Goal: Navigation & Orientation: Find specific page/section

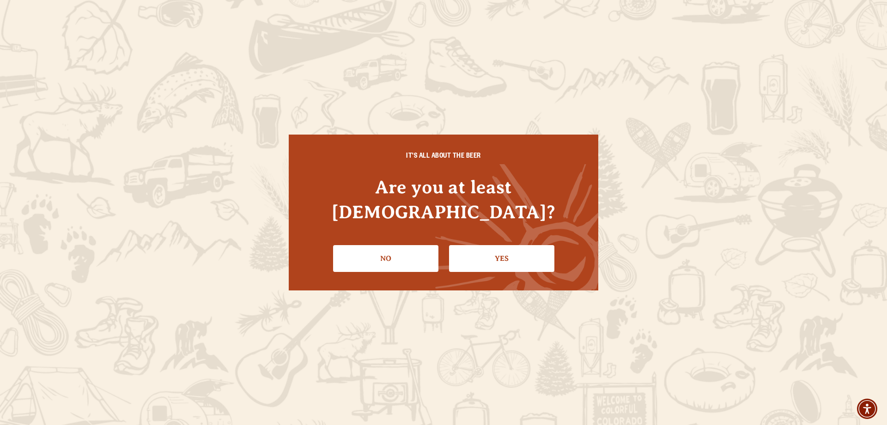
click at [479, 248] on link "Yes" at bounding box center [501, 258] width 105 height 27
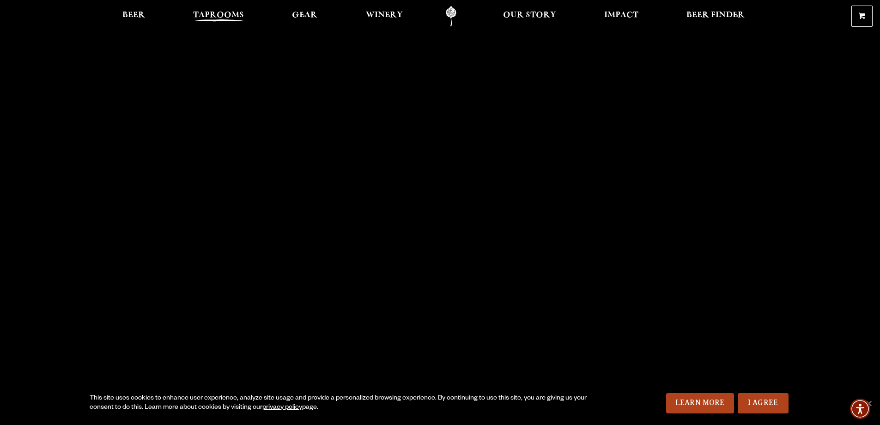
click at [226, 17] on span "Taprooms" at bounding box center [218, 15] width 51 height 7
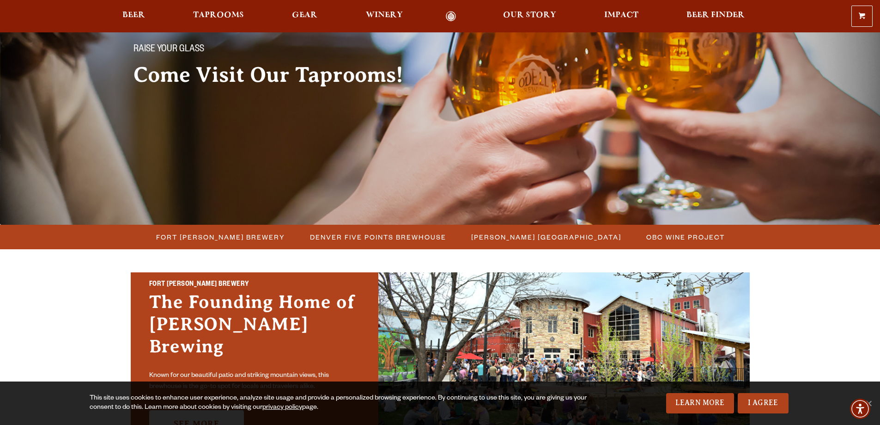
scroll to position [92, 0]
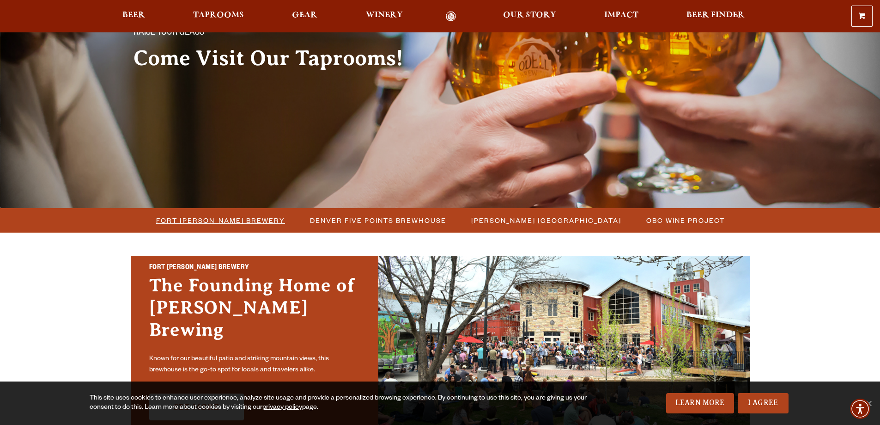
click at [278, 218] on li "Fort [PERSON_NAME] Brewery" at bounding box center [220, 220] width 154 height 17
click at [249, 219] on span "Fort [PERSON_NAME] Brewery" at bounding box center [220, 219] width 129 height 13
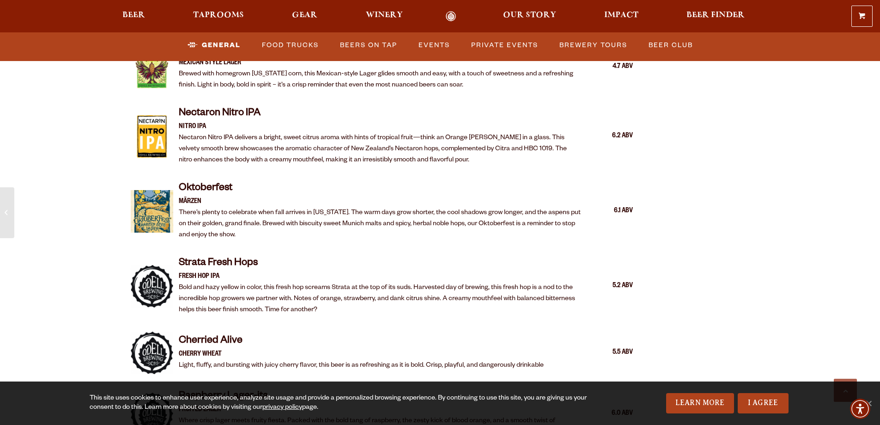
scroll to position [1802, 0]
